Goal: Task Accomplishment & Management: Complete application form

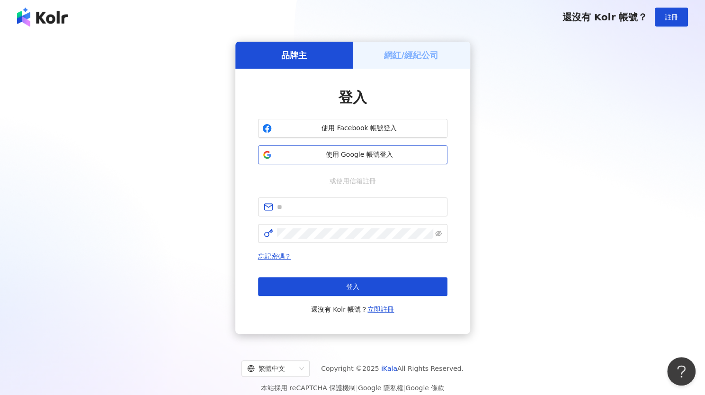
click at [356, 162] on button "使用 Google 帳號登入" at bounding box center [353, 154] width 190 height 19
click at [317, 164] on button "使用 Google 帳號登入" at bounding box center [353, 154] width 190 height 19
click at [54, 21] on img at bounding box center [42, 17] width 51 height 19
click at [63, 18] on img at bounding box center [42, 17] width 51 height 19
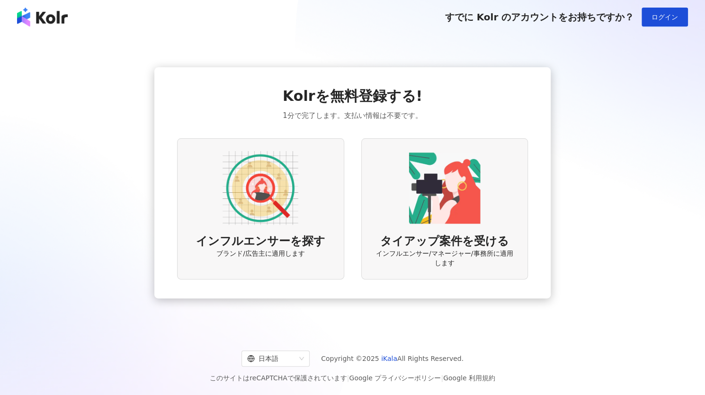
click at [293, 217] on img at bounding box center [261, 188] width 76 height 76
